Goal: Download file/media

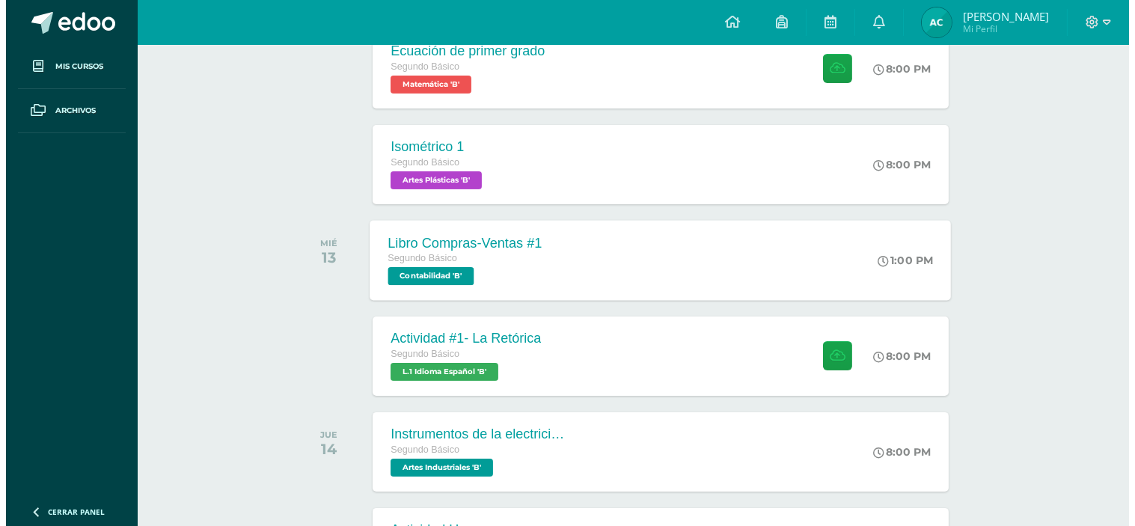
scroll to position [558, 0]
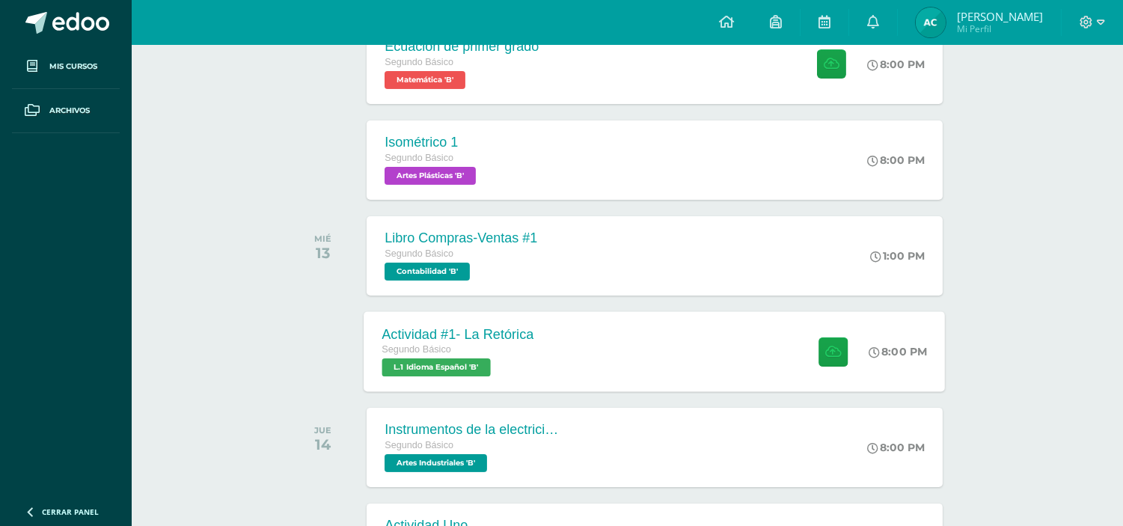
click at [454, 313] on div "Actividad #1- La Retórica Segundo Básico L.1 Idioma Español 'B'" at bounding box center [458, 351] width 188 height 80
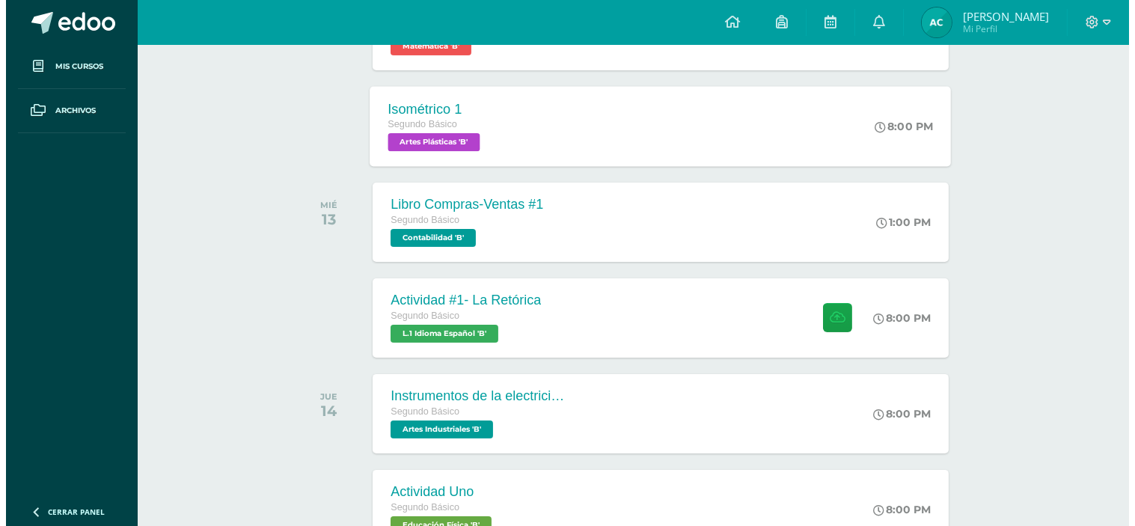
scroll to position [593, 0]
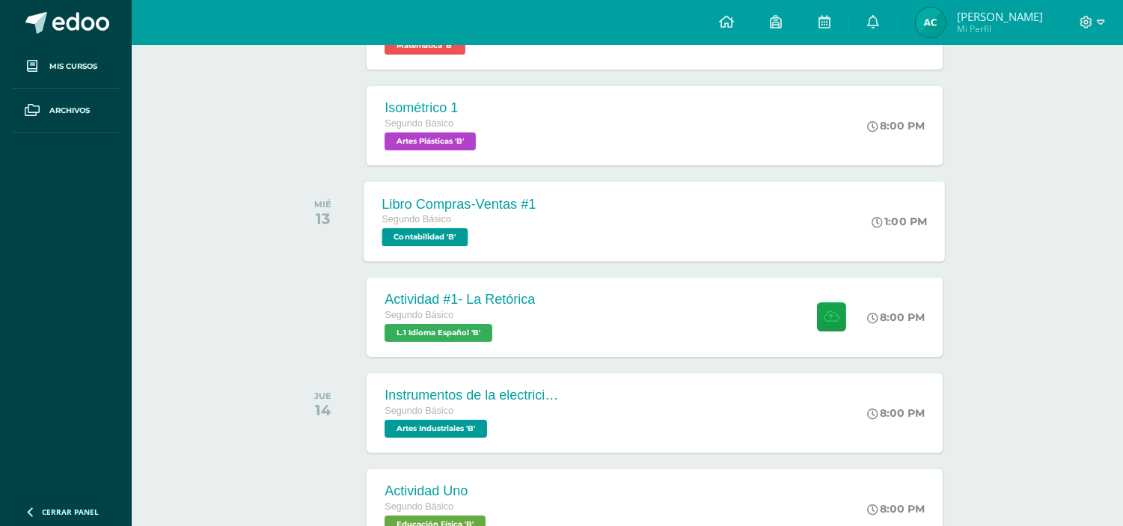
click at [525, 225] on div "Segundo Básico" at bounding box center [459, 220] width 154 height 16
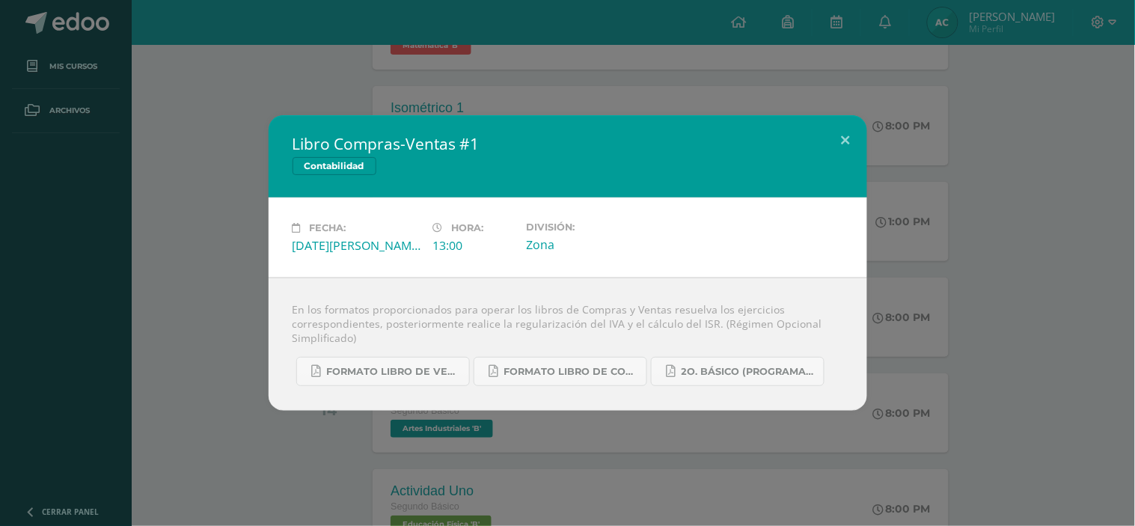
click at [147, 400] on div "Libro Compras-Ventas #1 Contabilidad Fecha: [DATE][PERSON_NAME] Hora: 13:00 Div…" at bounding box center [567, 263] width 1123 height 296
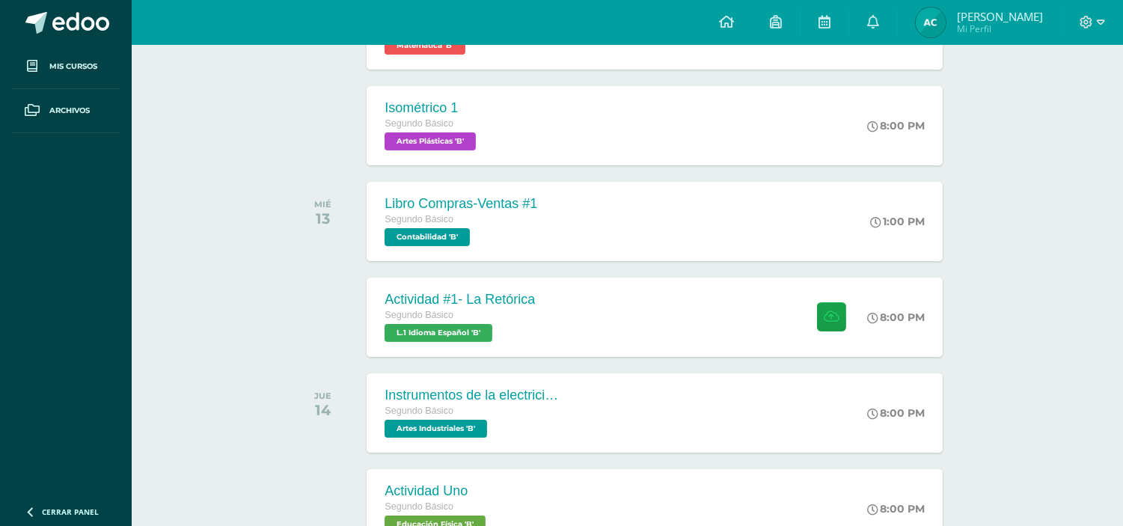
click at [403, 337] on span "L.1 Idioma Español 'B'" at bounding box center [439, 333] width 108 height 18
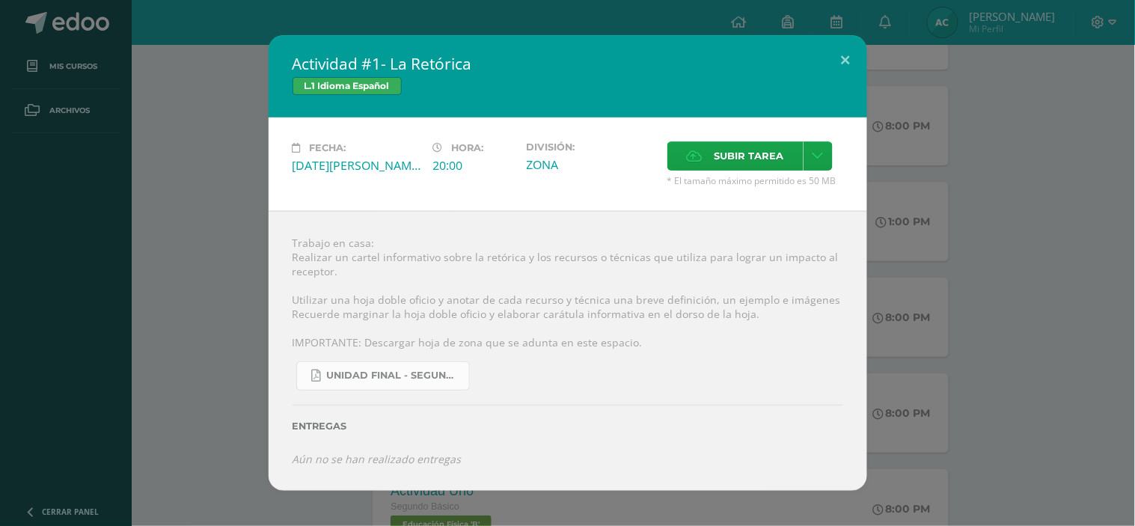
click at [409, 382] on link "UNIDAD FINAL - SEGUNDO BASICO A-B-C -.pdf" at bounding box center [383, 375] width 174 height 29
